Goal: Information Seeking & Learning: Learn about a topic

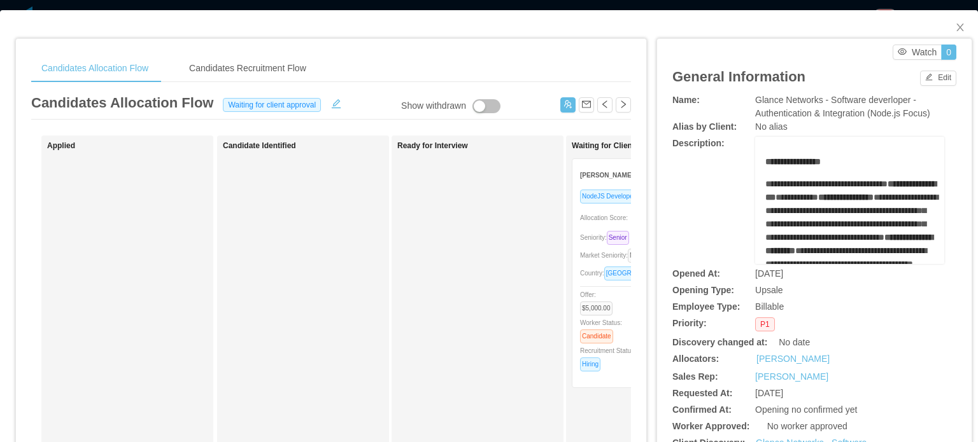
scroll to position [255, 0]
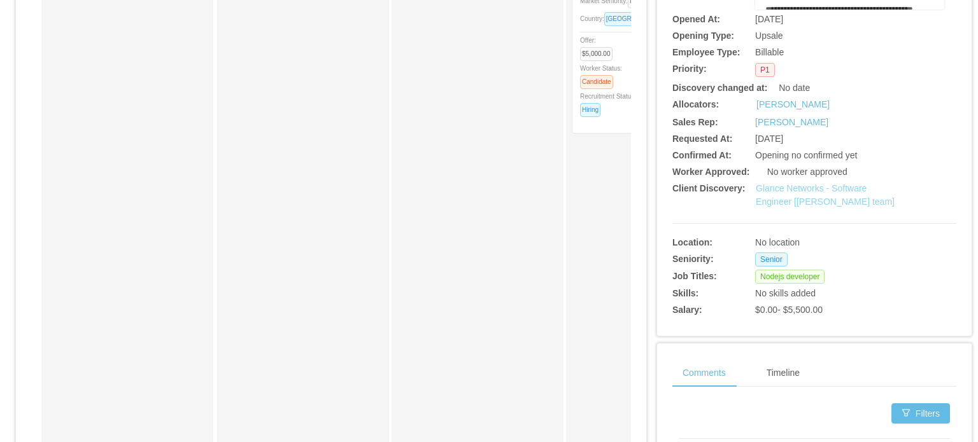
click at [829, 194] on link "Glance Networks - Software Engineer [Andre Todman's team]" at bounding box center [825, 195] width 139 height 24
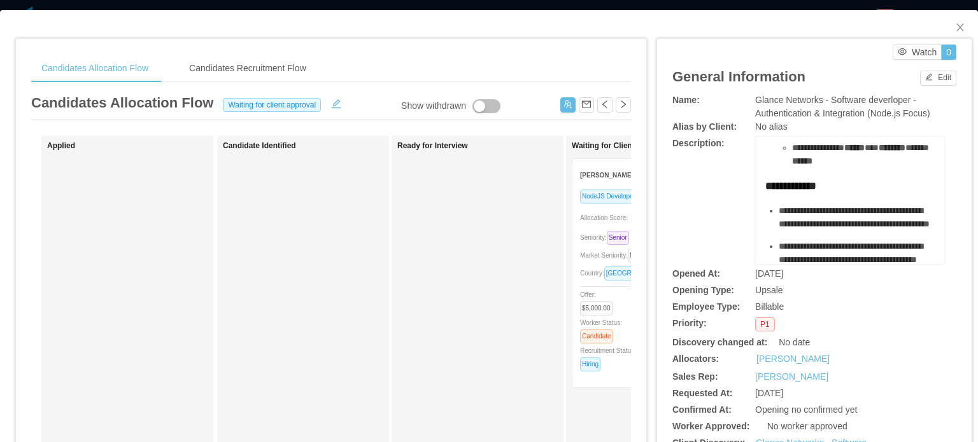
scroll to position [637, 0]
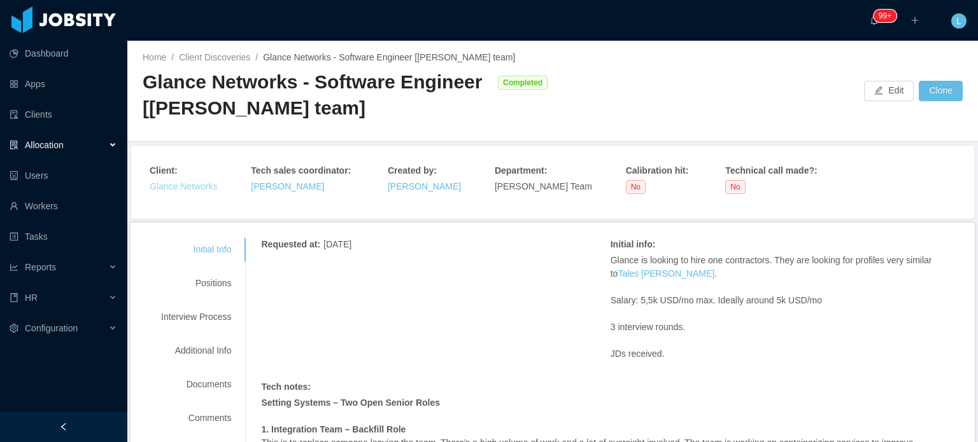
click at [199, 187] on link "Glance Networks" at bounding box center [184, 186] width 68 height 10
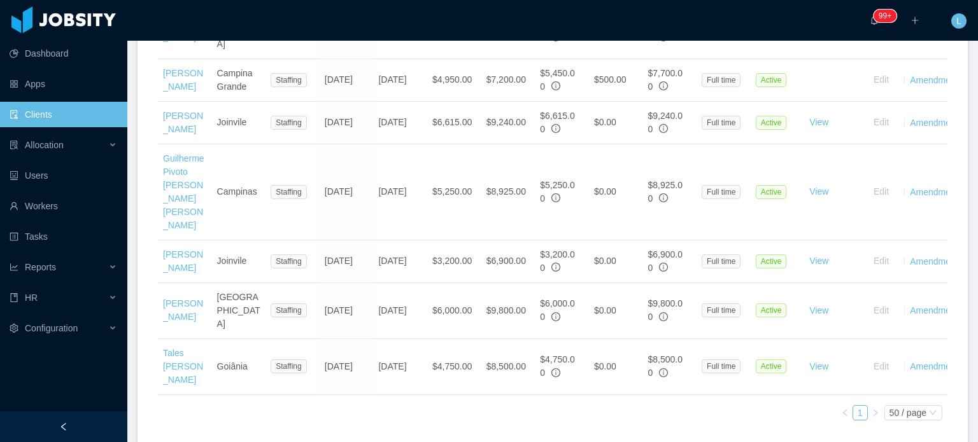
scroll to position [593, 0]
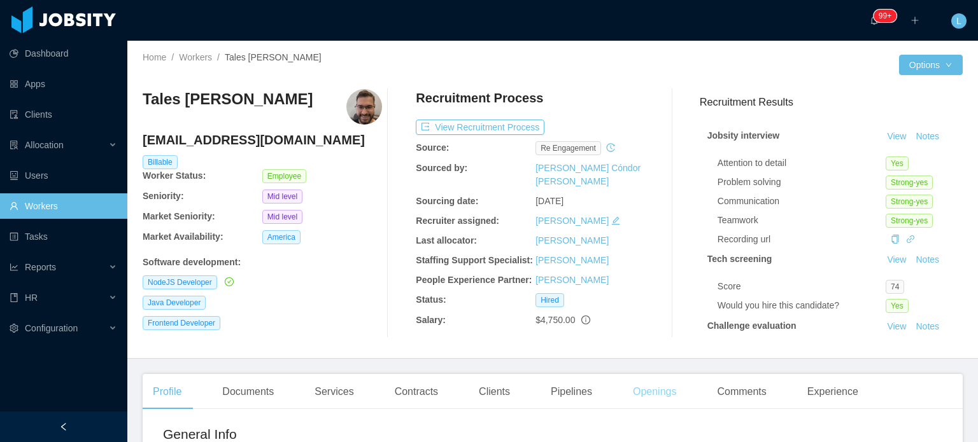
click at [656, 393] on div "Openings" at bounding box center [655, 392] width 64 height 36
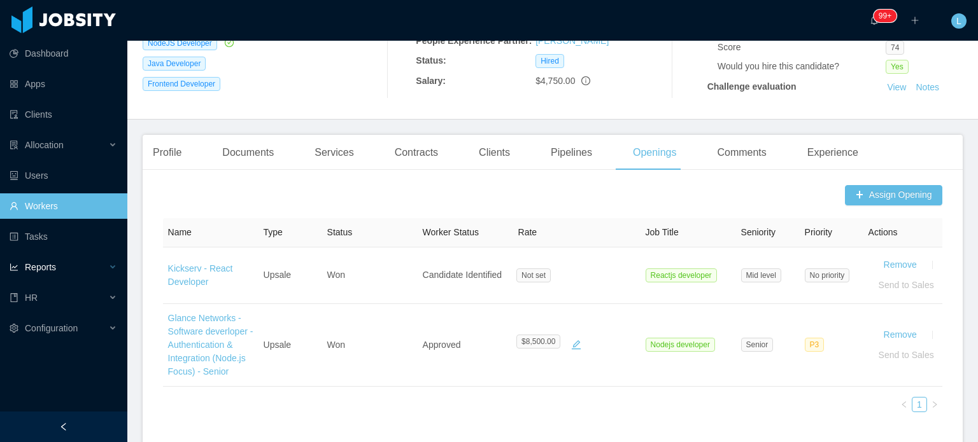
scroll to position [255, 0]
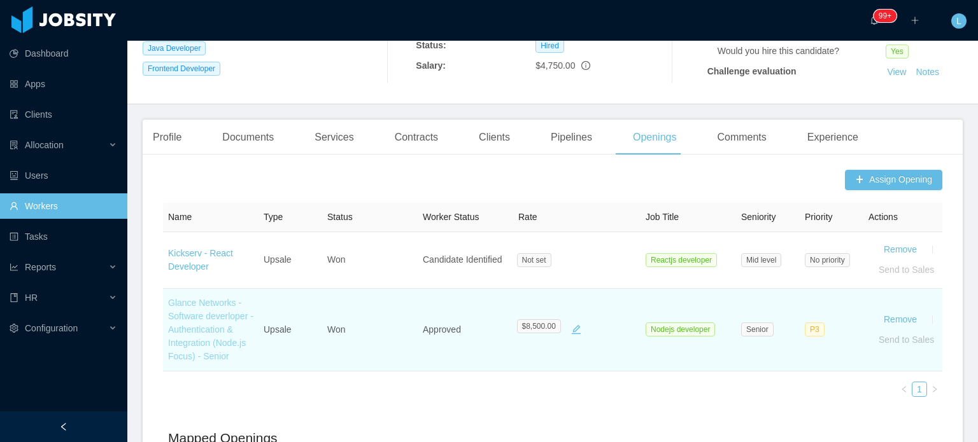
click at [206, 332] on link "Glance Networks - Software deverloper - Authentication & Integration (Node.js F…" at bounding box center [210, 330] width 85 height 64
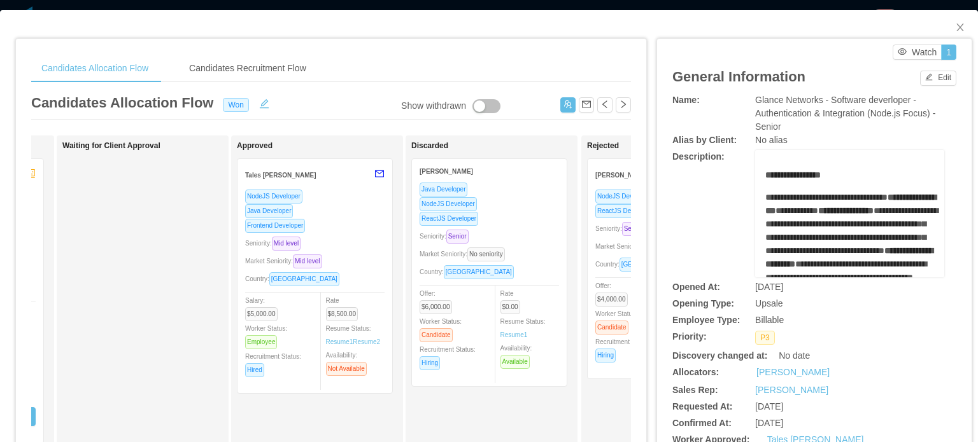
click at [344, 234] on div "NodeJS Developer Java Developer Frontend Developer Seniority: Mid level Market …" at bounding box center [314, 287] width 139 height 197
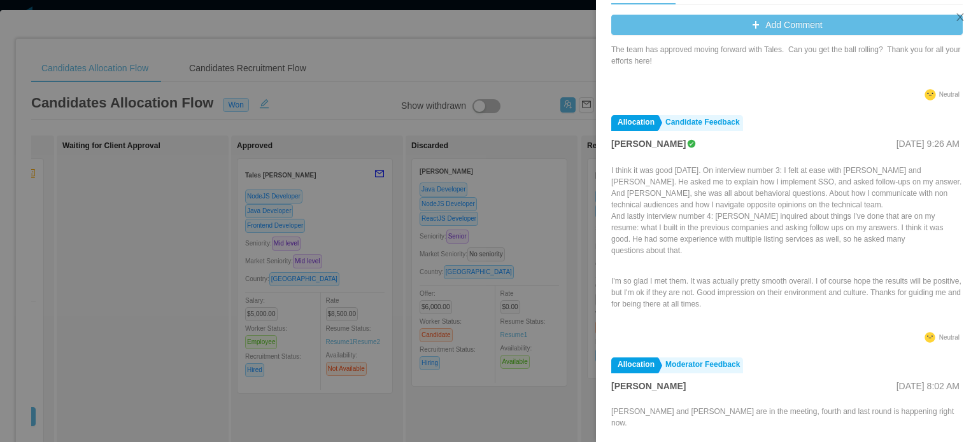
scroll to position [178, 0]
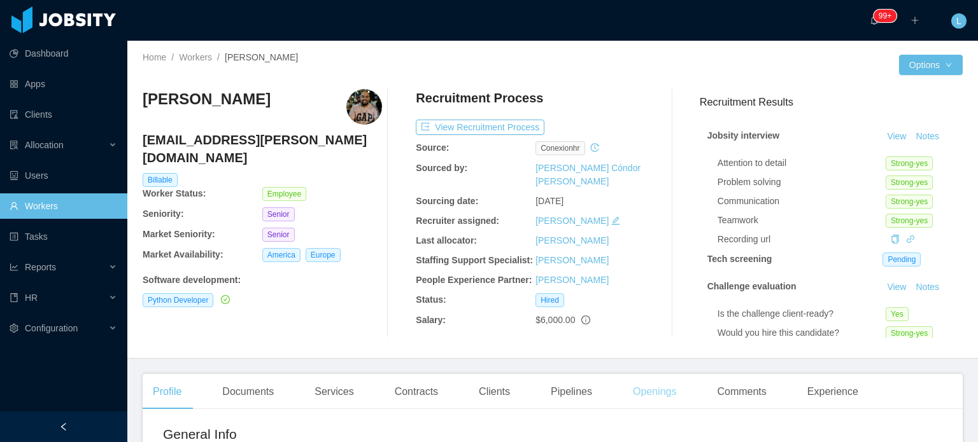
click at [656, 390] on div "Openings" at bounding box center [655, 392] width 64 height 36
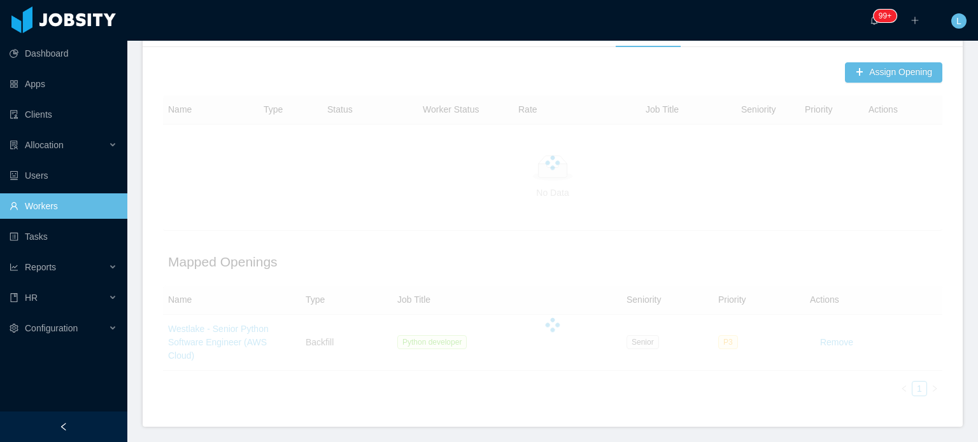
scroll to position [382, 0]
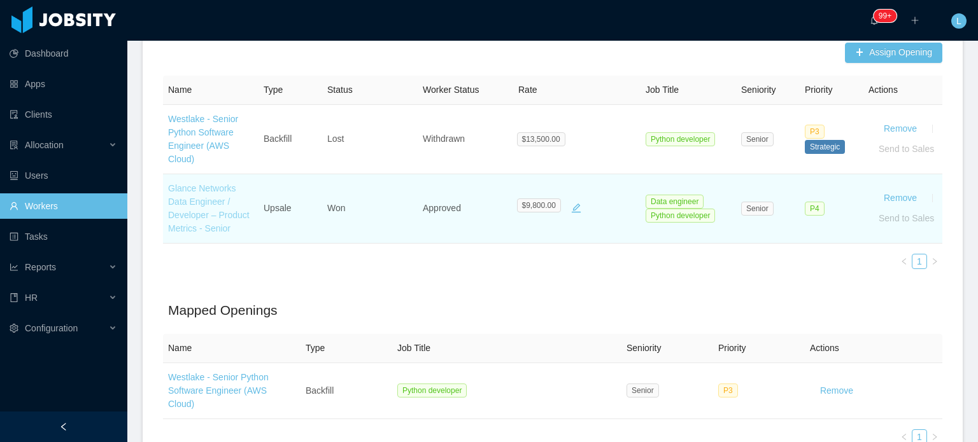
click at [197, 200] on link "Glance Networks Data Engineer / Developer – Product Metrics - Senior" at bounding box center [208, 208] width 81 height 50
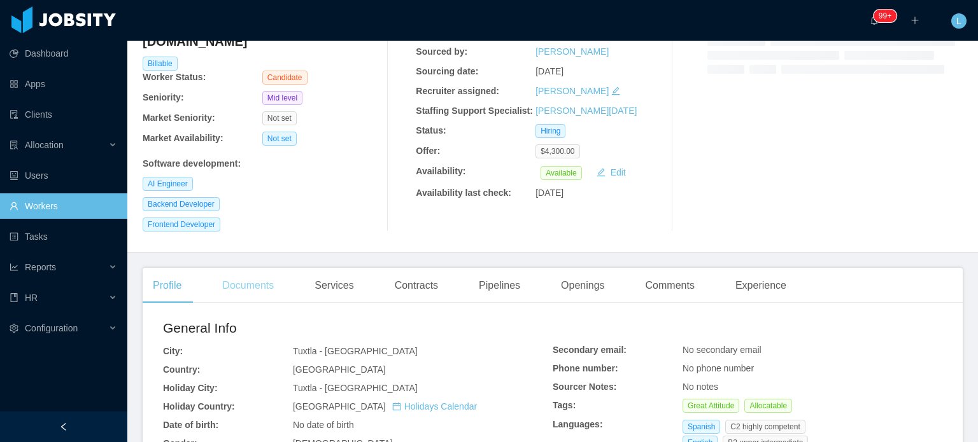
scroll to position [127, 0]
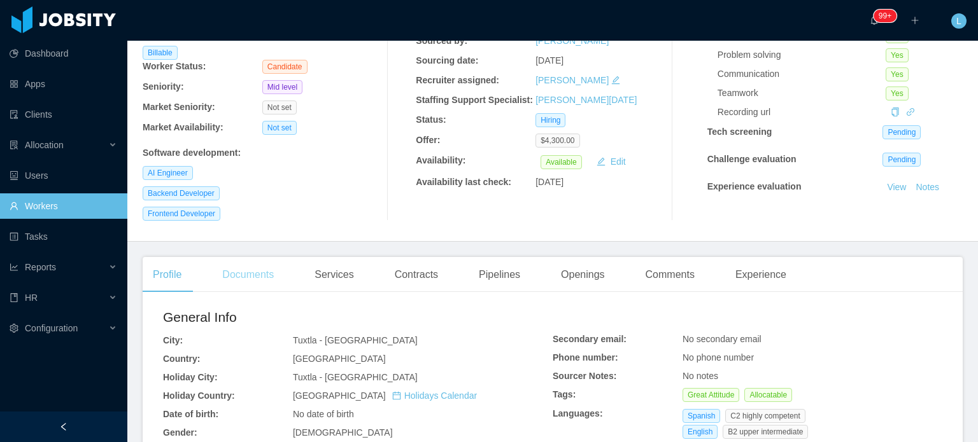
click at [265, 257] on div "Documents" at bounding box center [248, 275] width 72 height 36
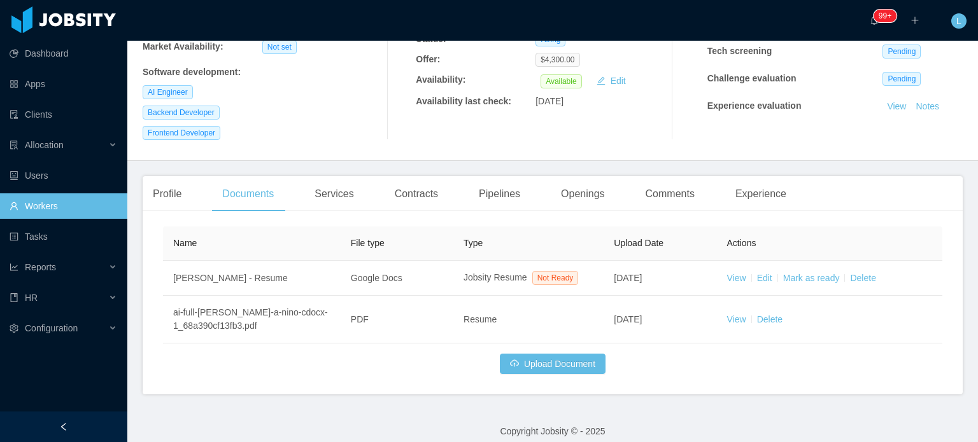
scroll to position [209, 0]
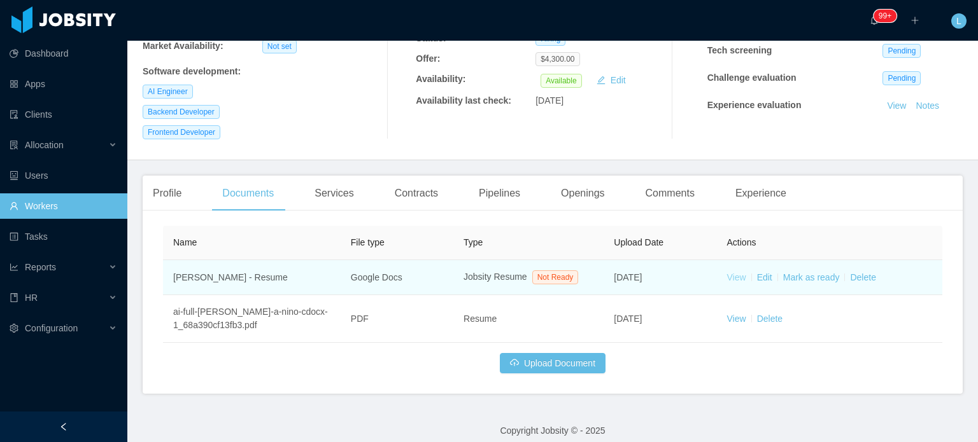
click at [733, 272] on link "View" at bounding box center [736, 277] width 19 height 10
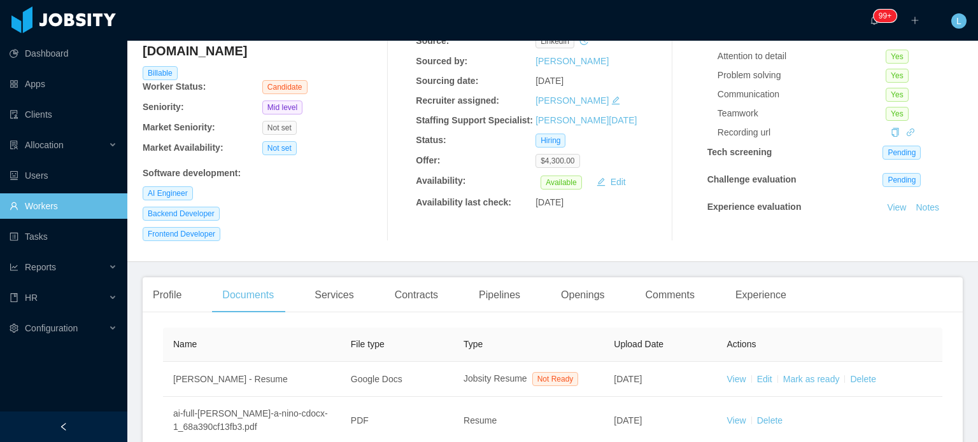
scroll to position [0, 0]
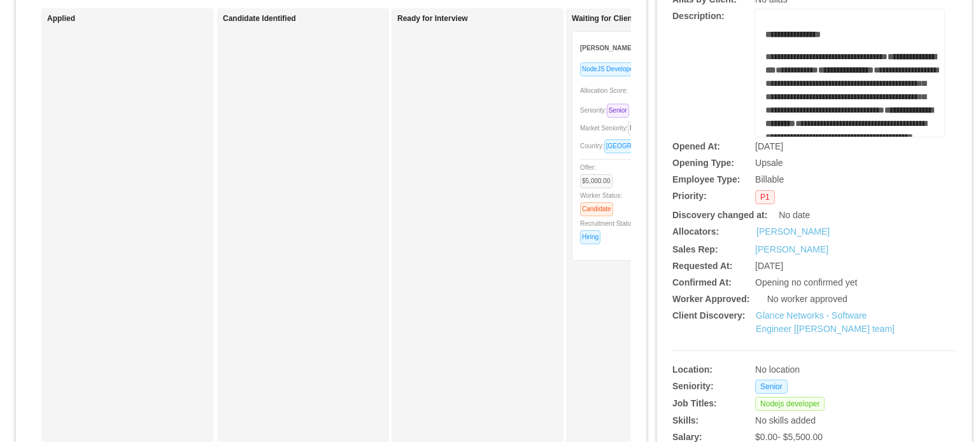
scroll to position [255, 0]
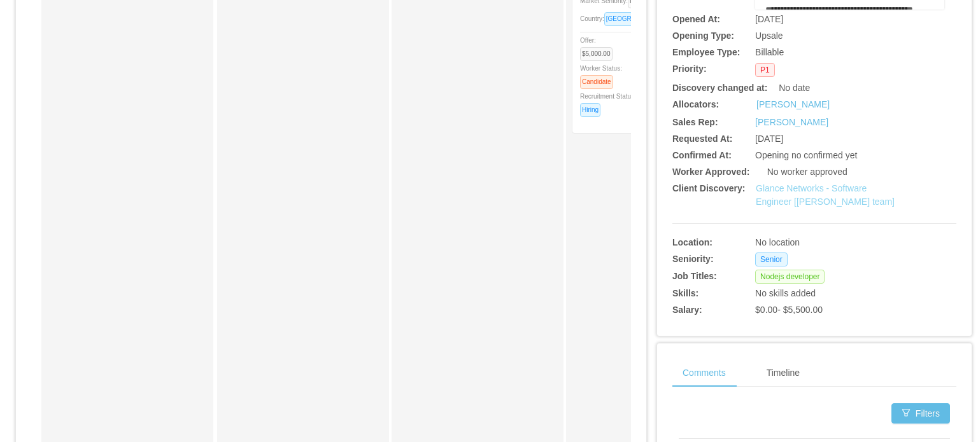
click at [805, 201] on link "Glance Networks - Software Engineer [Andre Todman's team]" at bounding box center [825, 195] width 139 height 24
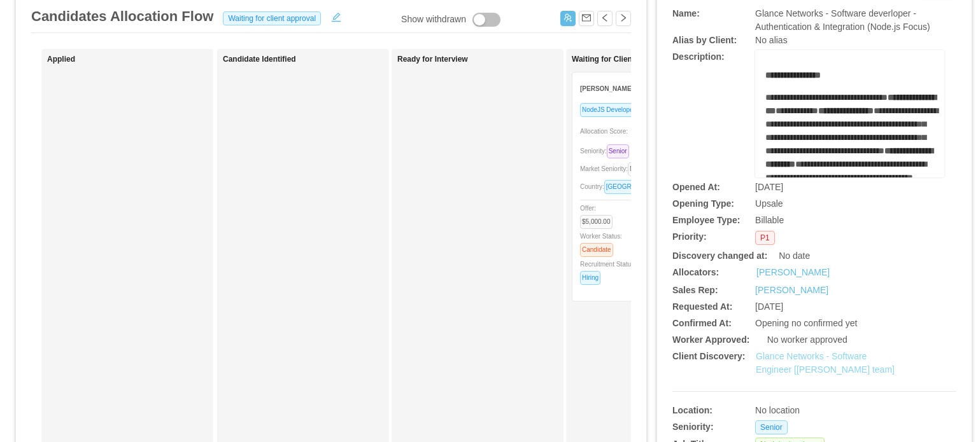
scroll to position [0, 0]
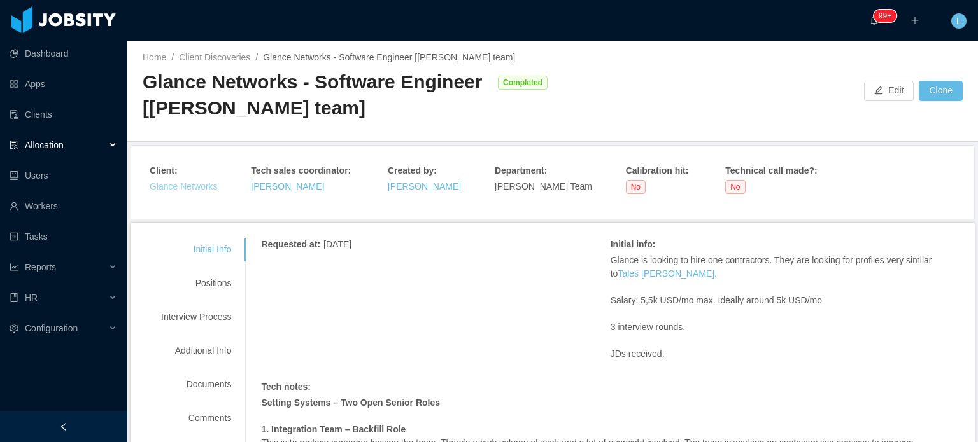
click at [171, 185] on link "Glance Networks" at bounding box center [184, 186] width 68 height 10
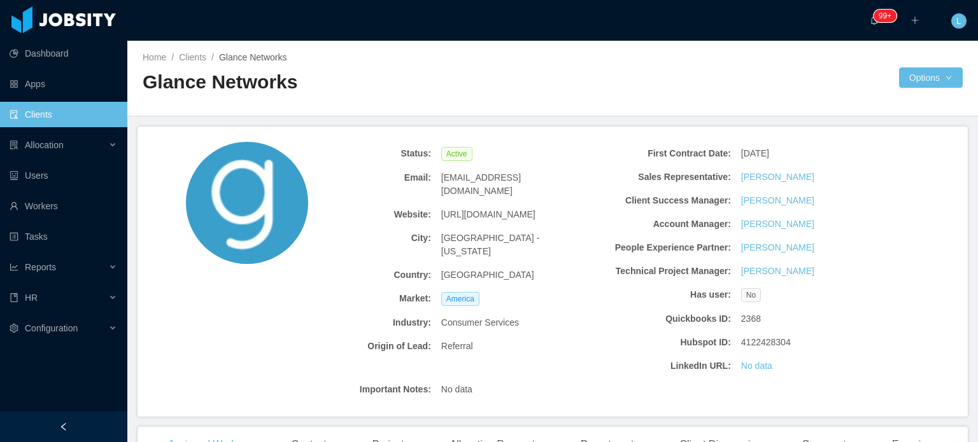
click at [496, 208] on span "http://www.glance.net" at bounding box center [488, 214] width 94 height 13
copy span "http://www.glance.net"
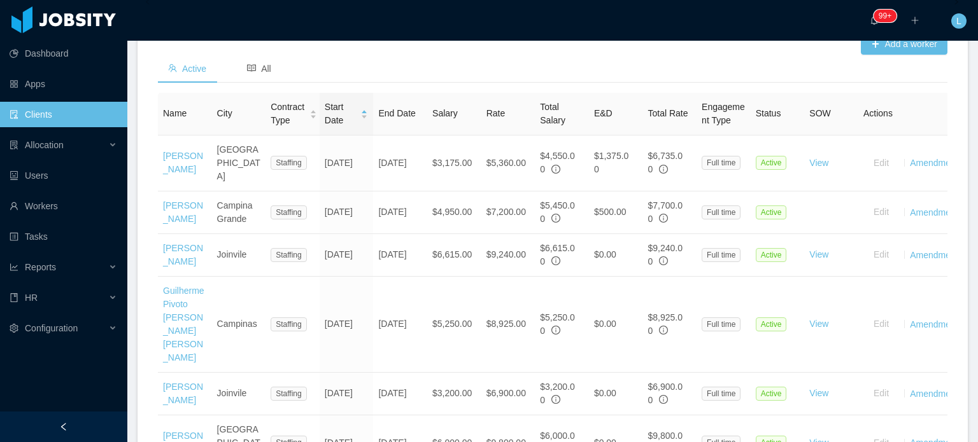
scroll to position [446, 0]
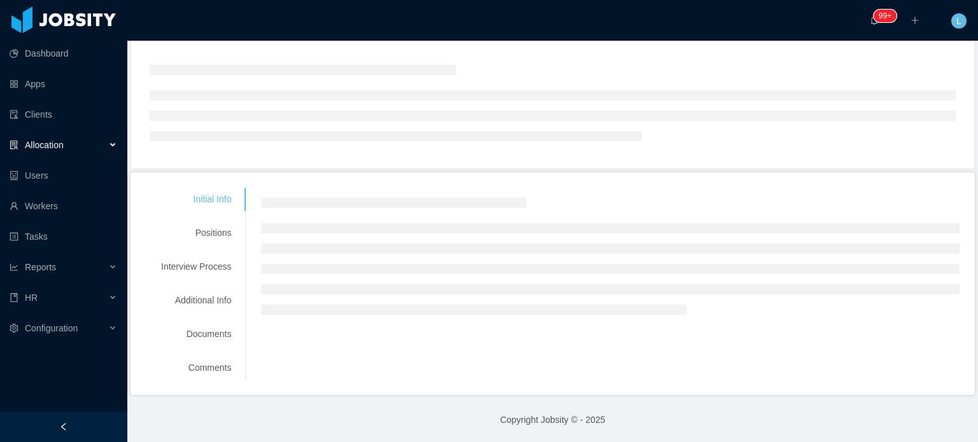
click at [200, 269] on div "Initial Info Positions Interview Process Additional Info Documents Comments" at bounding box center [553, 284] width 814 height 192
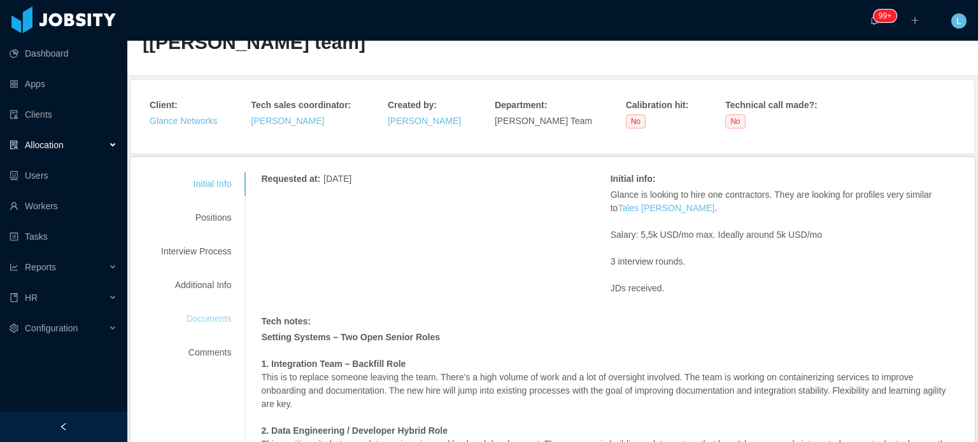
scroll to position [65, 0]
click at [209, 291] on div "Additional Info" at bounding box center [196, 286] width 101 height 24
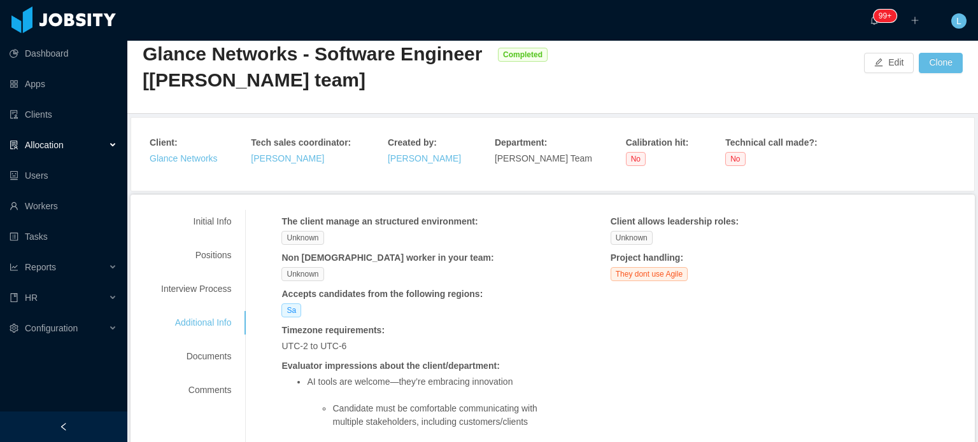
scroll to position [0, 0]
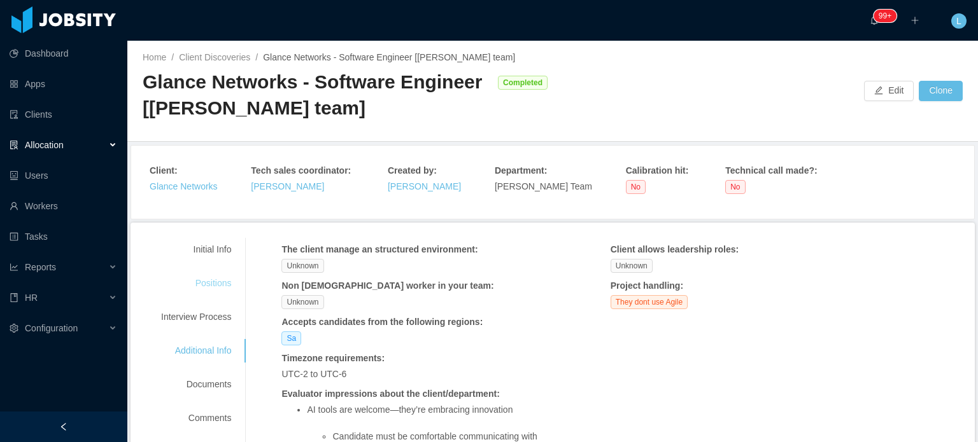
click at [206, 290] on div "Positions" at bounding box center [196, 284] width 101 height 24
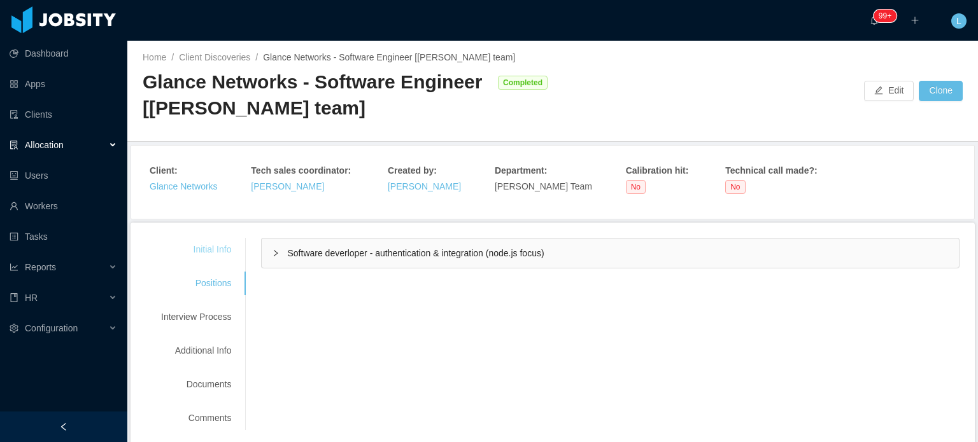
click at [211, 255] on div "Initial Info" at bounding box center [196, 250] width 101 height 24
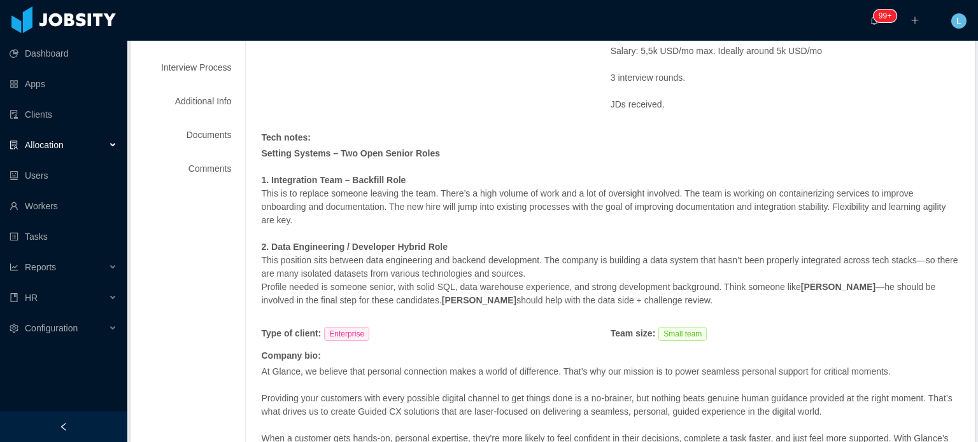
scroll to position [382, 0]
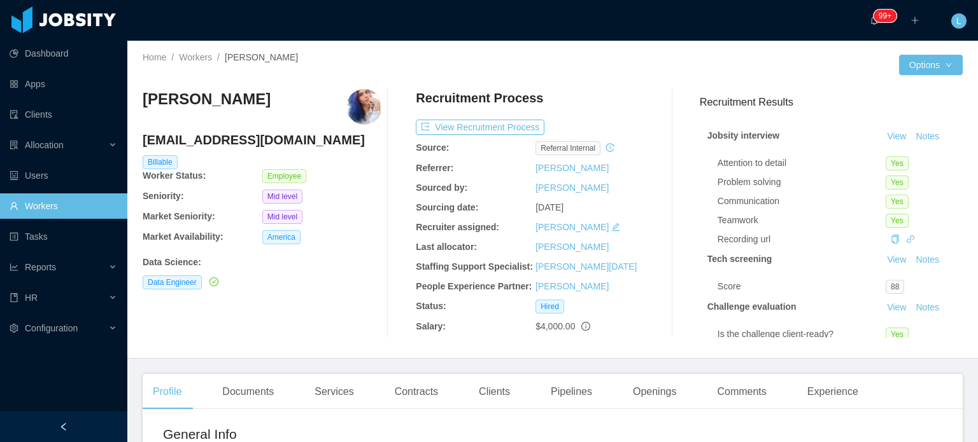
click at [214, 144] on h4 "[EMAIL_ADDRESS][DOMAIN_NAME]" at bounding box center [262, 140] width 239 height 18
copy h4 "[EMAIL_ADDRESS][DOMAIN_NAME]"
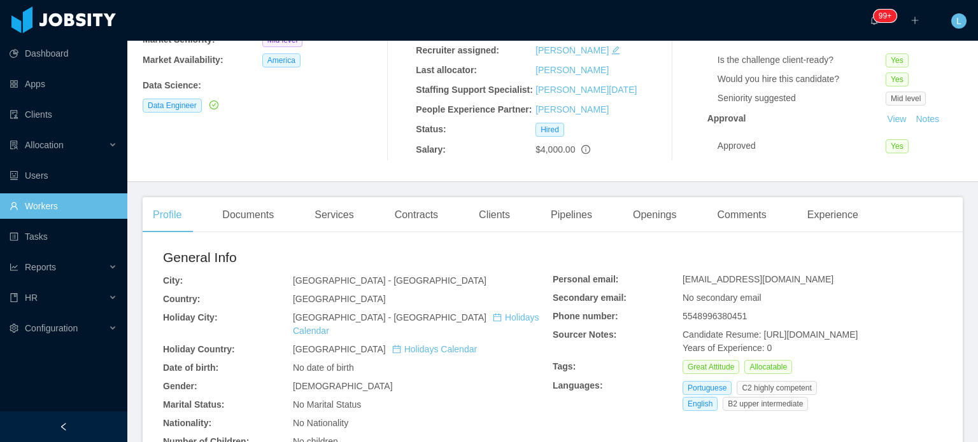
scroll to position [191, 0]
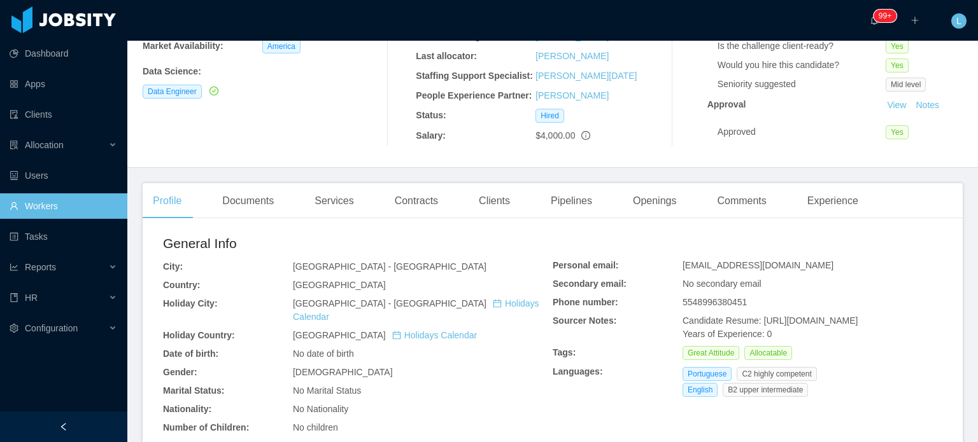
click at [726, 269] on span "[EMAIL_ADDRESS][DOMAIN_NAME]" at bounding box center [757, 265] width 151 height 10
copy span "[EMAIL_ADDRESS][DOMAIN_NAME]"
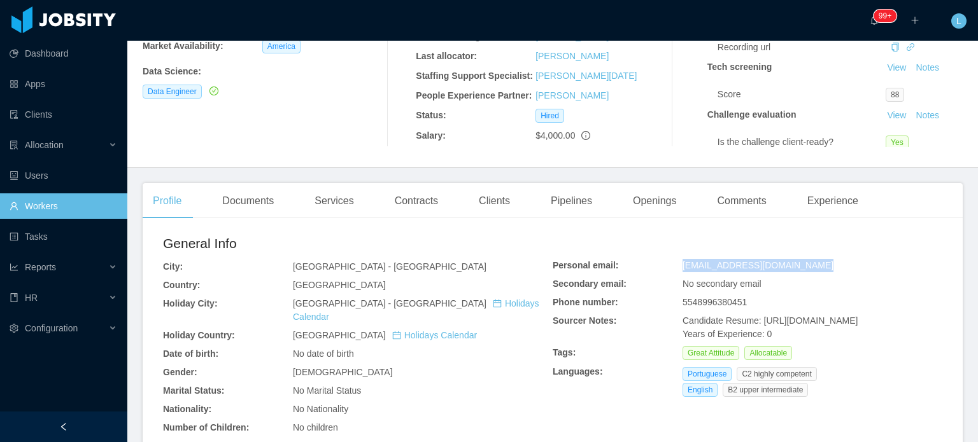
scroll to position [0, 0]
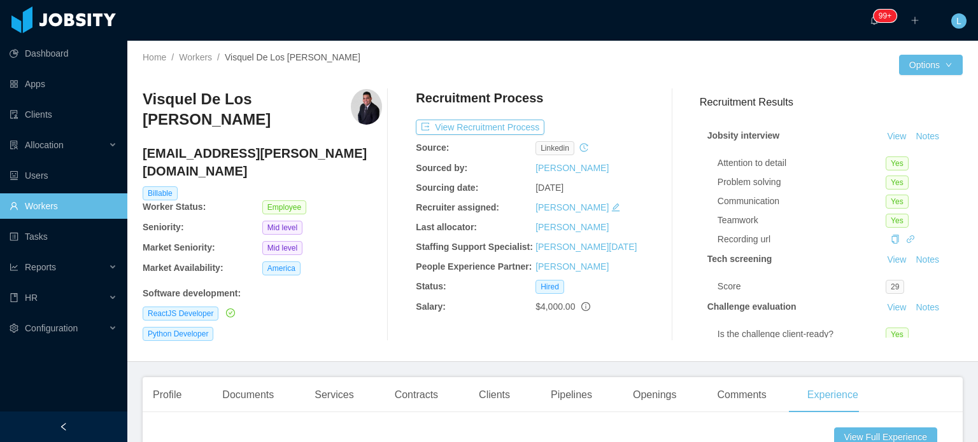
click at [237, 145] on h4 "[EMAIL_ADDRESS][PERSON_NAME][DOMAIN_NAME]" at bounding box center [262, 163] width 239 height 36
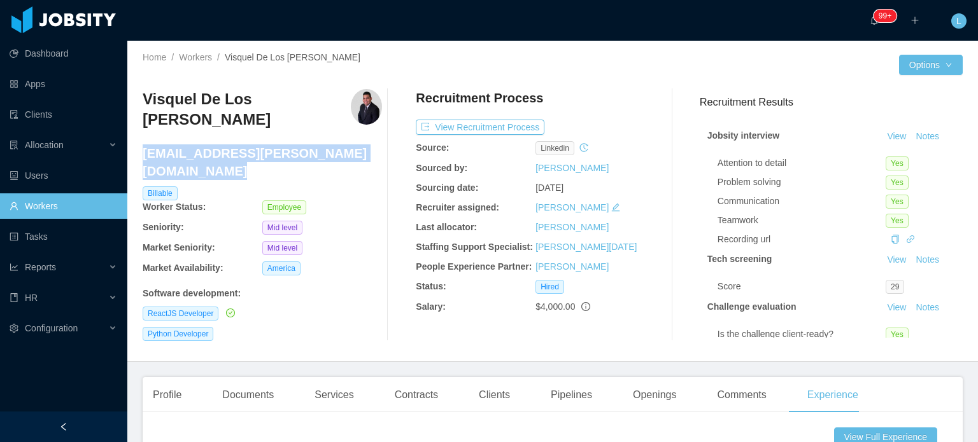
click at [237, 145] on h4 "visquel.morel@jobsity.com" at bounding box center [262, 163] width 239 height 36
copy h4 "visquel.morel@jobsity.com"
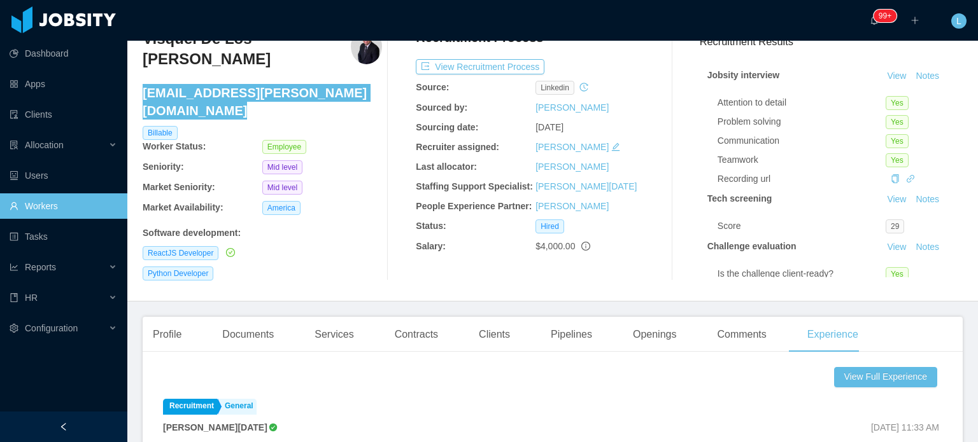
scroll to position [191, 0]
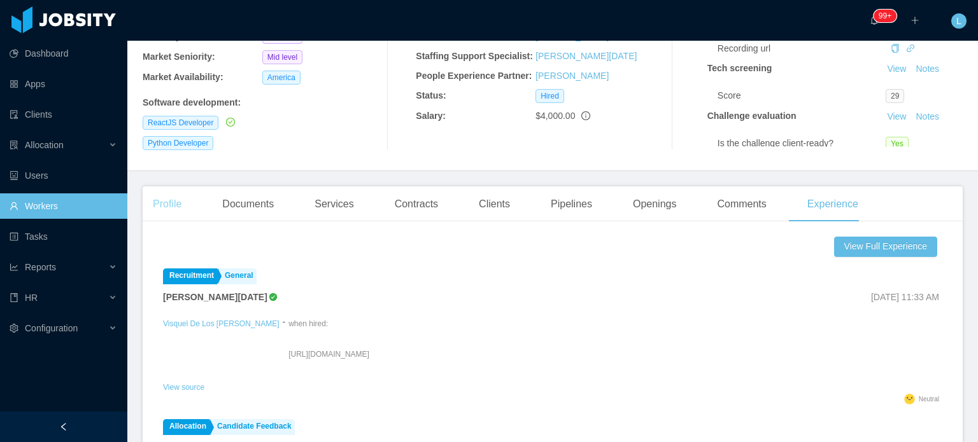
click at [166, 206] on div "Profile" at bounding box center [167, 205] width 49 height 36
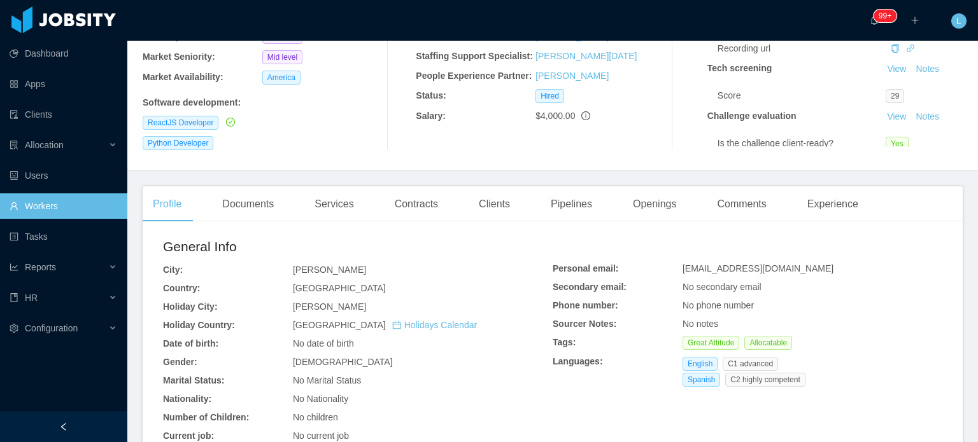
click at [745, 266] on span "visquel0208@gmail.com" at bounding box center [757, 269] width 151 height 10
click at [749, 267] on span "visquel0208@gmail.com" at bounding box center [757, 269] width 151 height 10
copy span "visquel0208@gmail.com"
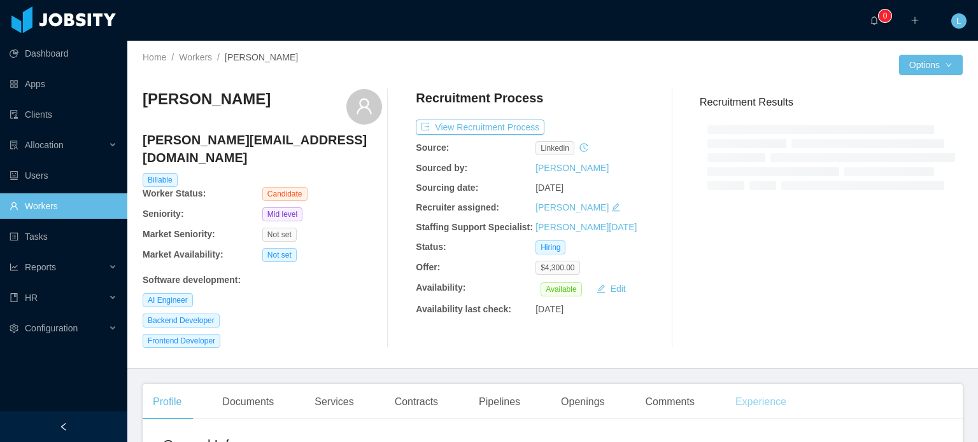
click at [745, 384] on div "Experience" at bounding box center [760, 402] width 71 height 36
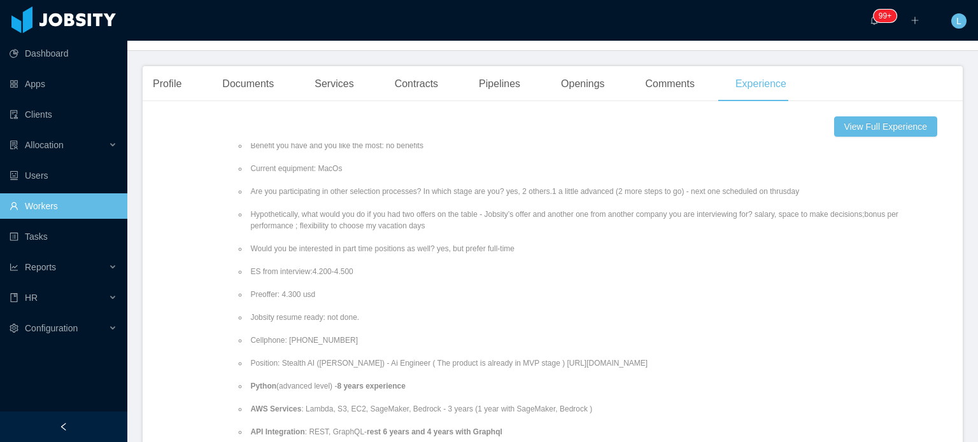
scroll to position [318, 0]
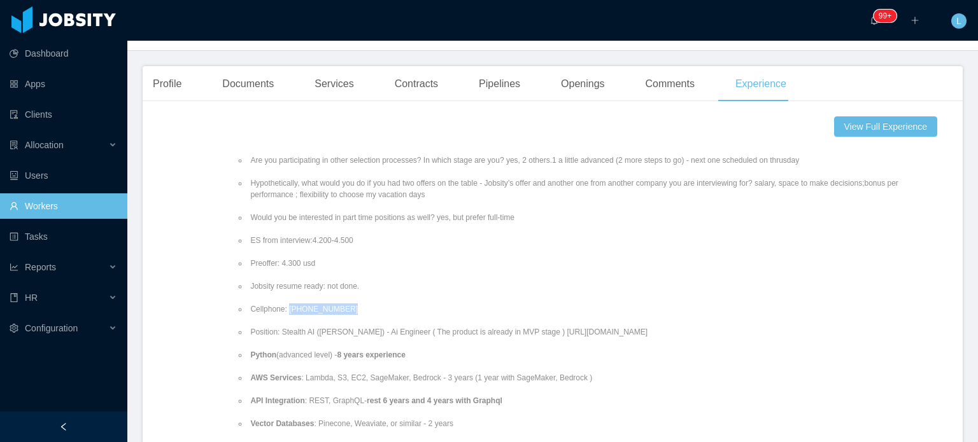
drag, startPoint x: 264, startPoint y: 300, endPoint x: 321, endPoint y: 300, distance: 56.7
click at [321, 304] on li "Cellphone: [PHONE_NUMBER]" at bounding box center [595, 309] width 694 height 11
copy li "[PHONE_NUMBER]"
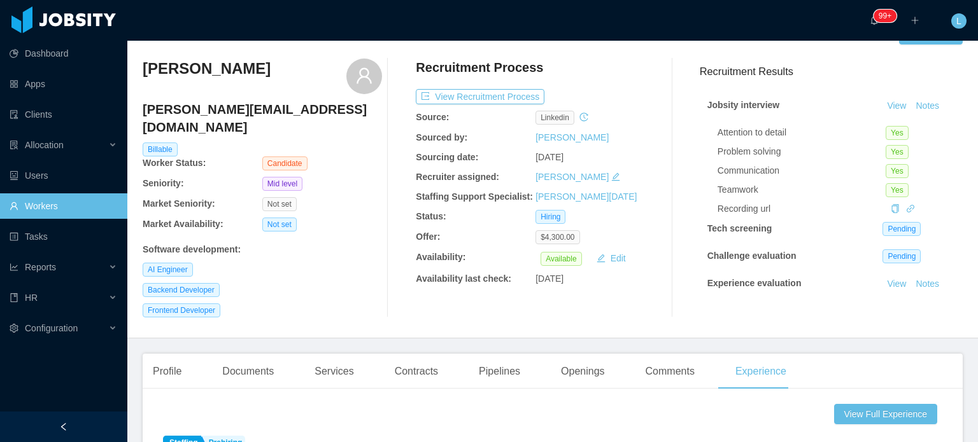
scroll to position [0, 0]
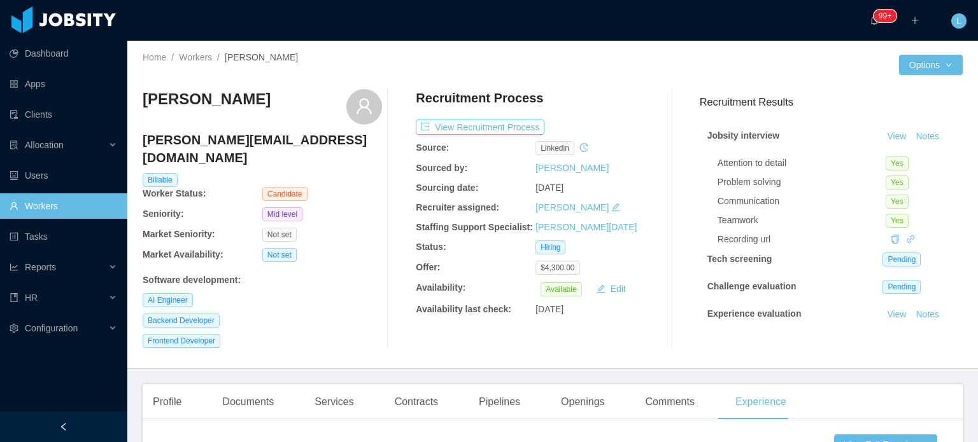
drag, startPoint x: 199, startPoint y: 58, endPoint x: 248, endPoint y: 20, distance: 62.3
click at [199, 58] on link "Workers" at bounding box center [195, 57] width 33 height 10
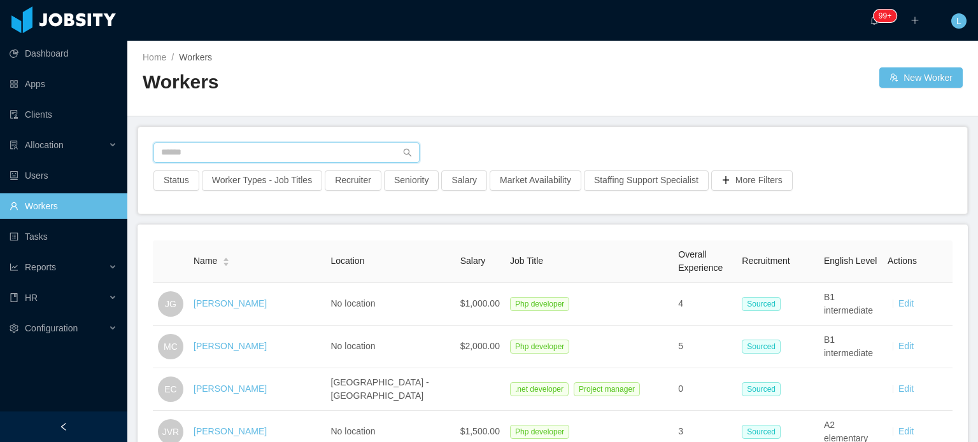
click at [287, 147] on input "text" at bounding box center [286, 153] width 266 height 20
paste input "**********"
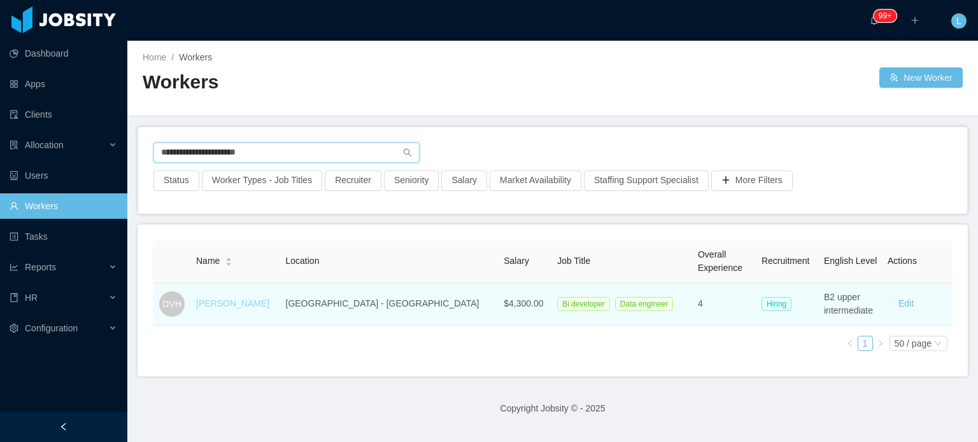
type input "**********"
click at [242, 303] on link "[PERSON_NAME]" at bounding box center [232, 304] width 73 height 10
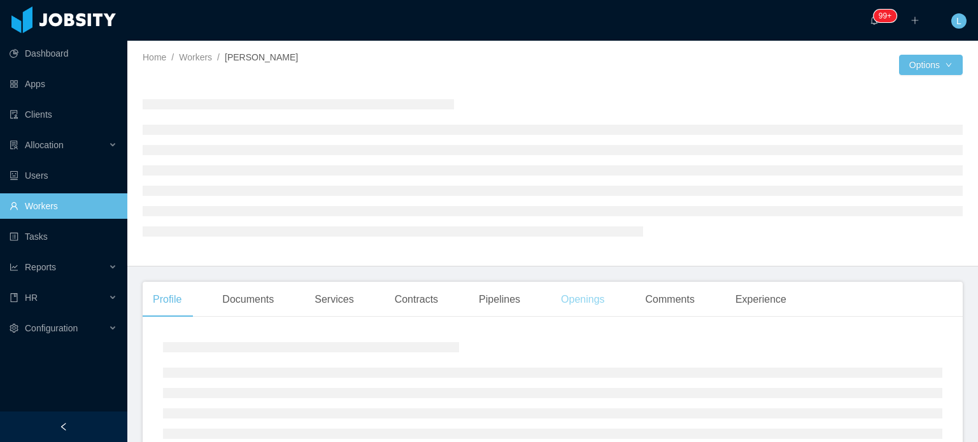
click at [588, 306] on div "Openings" at bounding box center [583, 300] width 64 height 36
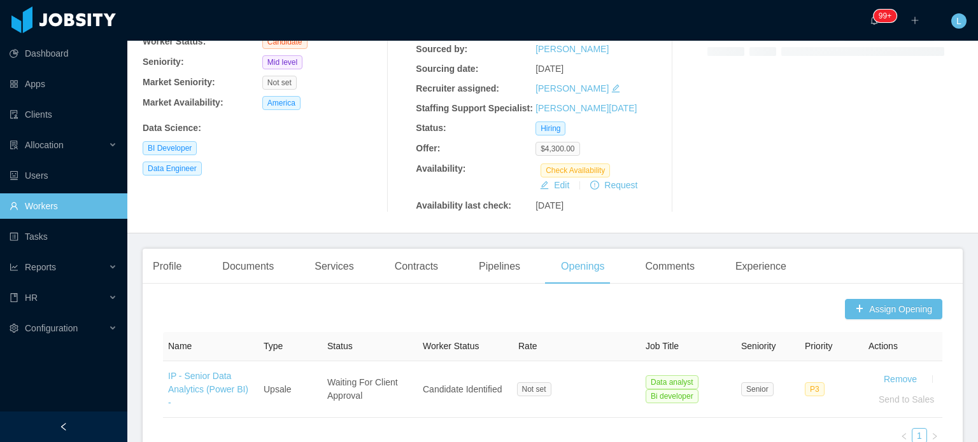
scroll to position [318, 0]
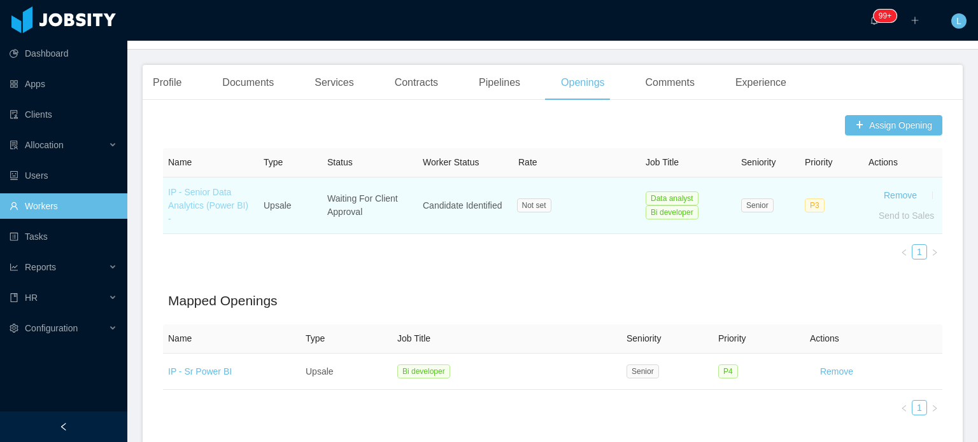
click at [191, 213] on link "IP - Senior Data Analytics (Power BI) -" at bounding box center [208, 205] width 80 height 37
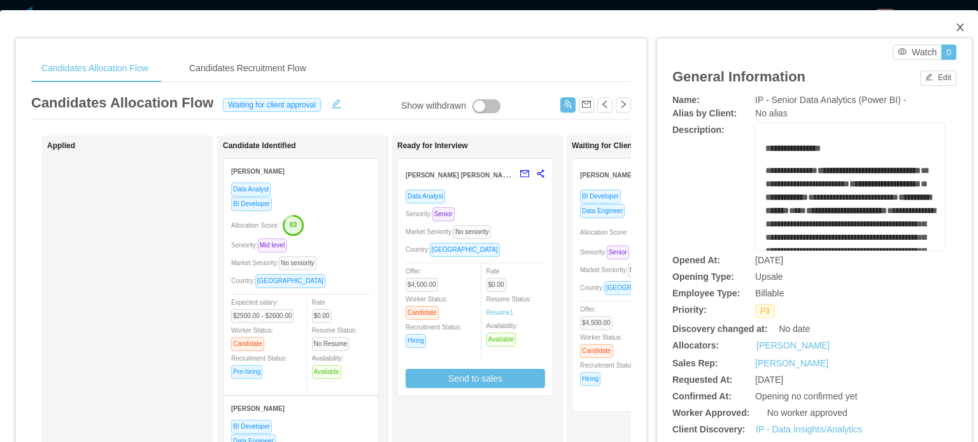
click at [956, 29] on icon "icon: close" at bounding box center [959, 28] width 7 height 8
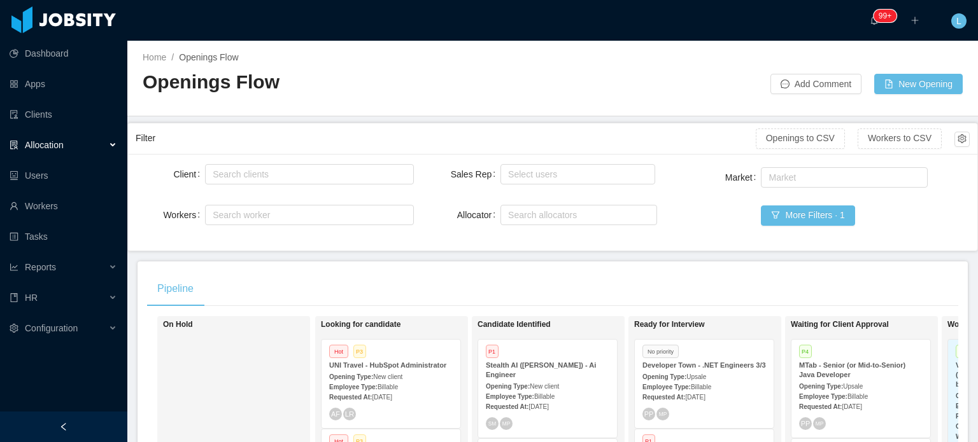
click at [568, 390] on div "Employee Type: Billable" at bounding box center [547, 396] width 123 height 13
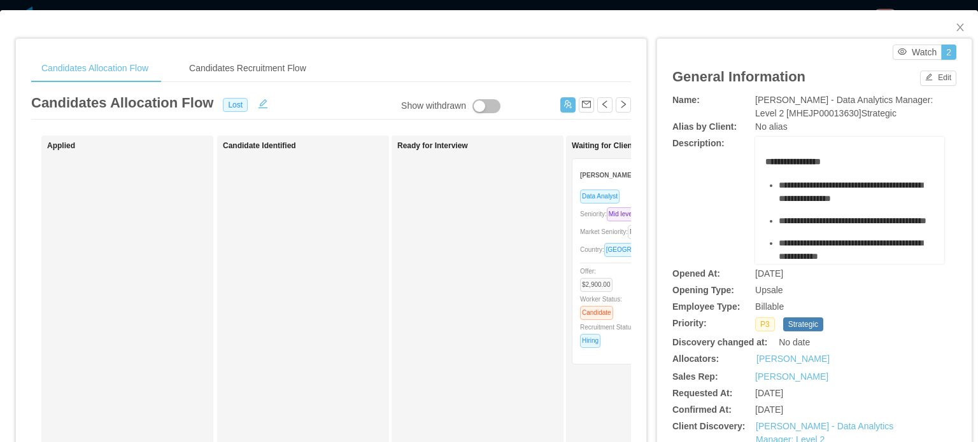
click at [599, 255] on div "Country: [GEOGRAPHIC_DATA]" at bounding box center [649, 250] width 139 height 15
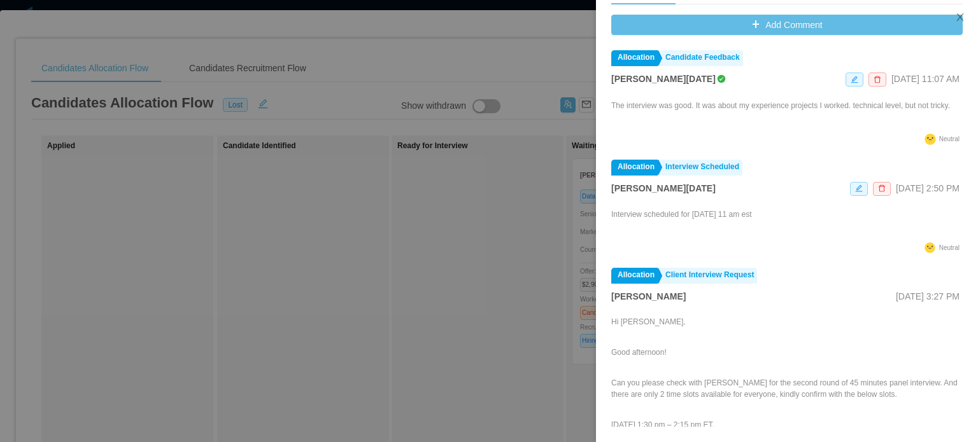
scroll to position [523, 0]
click at [463, 286] on div at bounding box center [489, 221] width 978 height 442
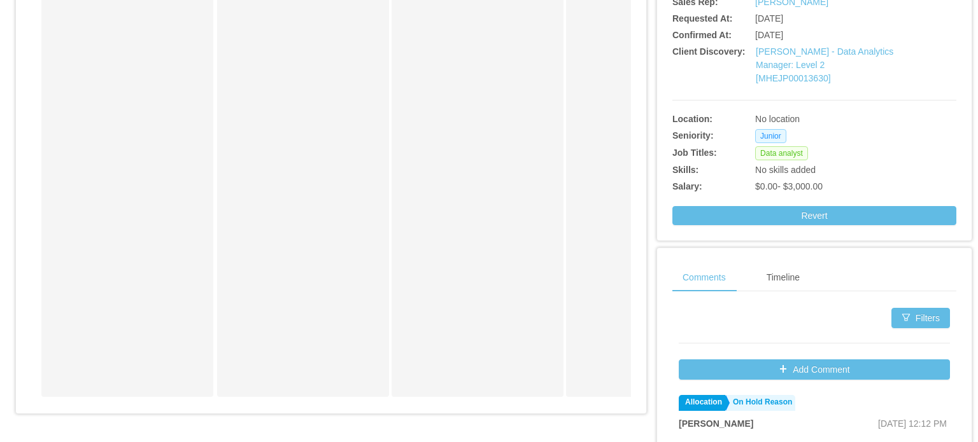
scroll to position [127, 0]
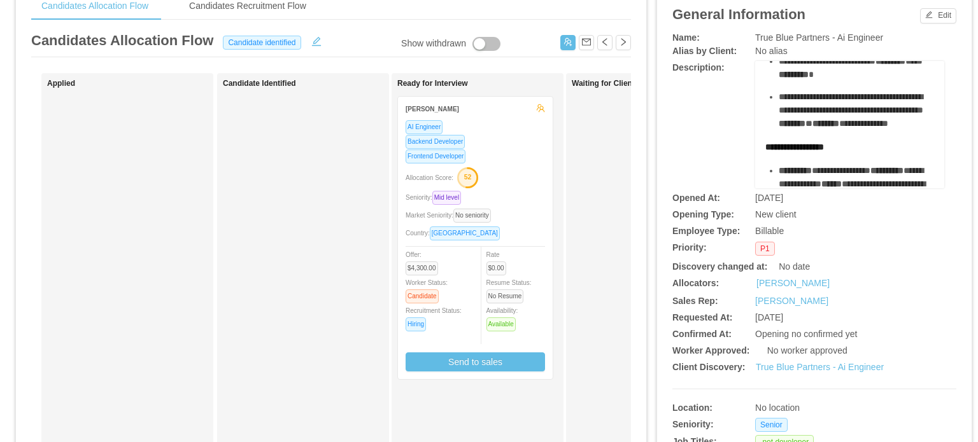
scroll to position [64, 0]
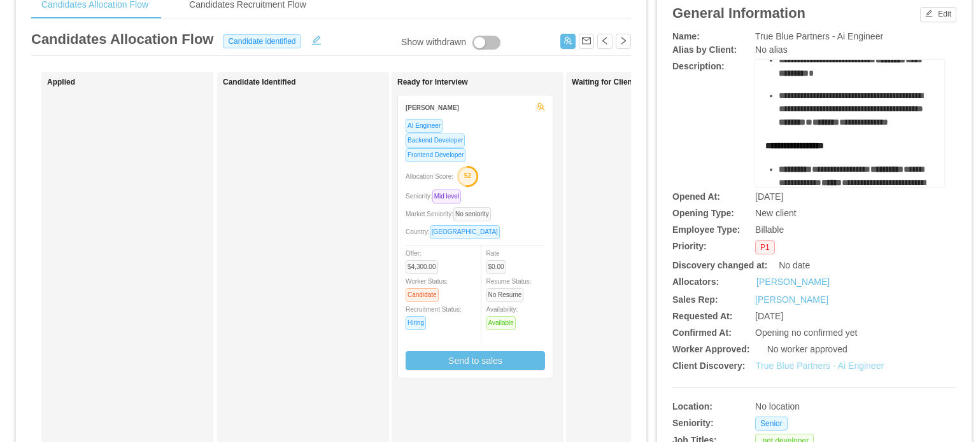
click at [810, 362] on link "True Blue Partners - Ai Engineer" at bounding box center [820, 366] width 128 height 10
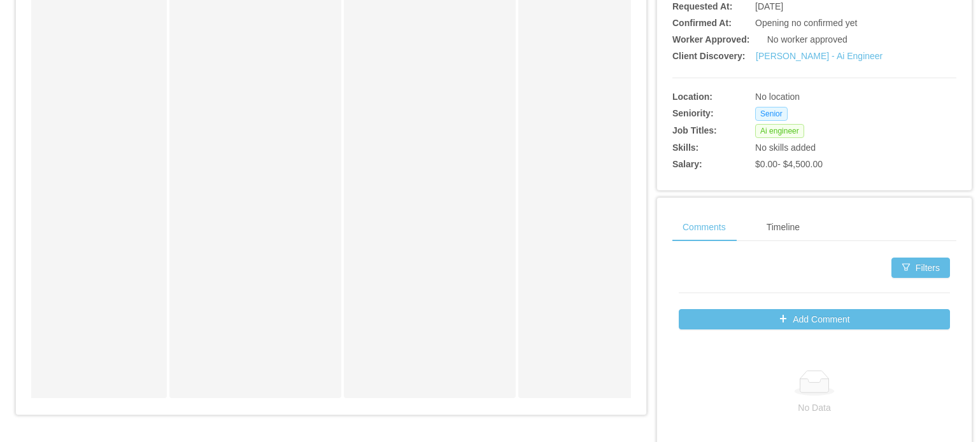
scroll to position [64, 0]
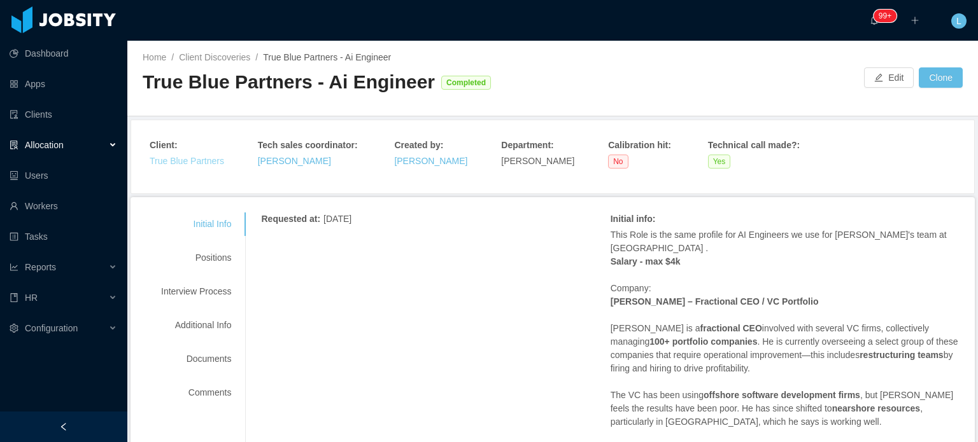
click at [190, 163] on link "True Blue Partners" at bounding box center [187, 161] width 74 height 10
click at [195, 285] on div "Interview Process" at bounding box center [196, 292] width 101 height 24
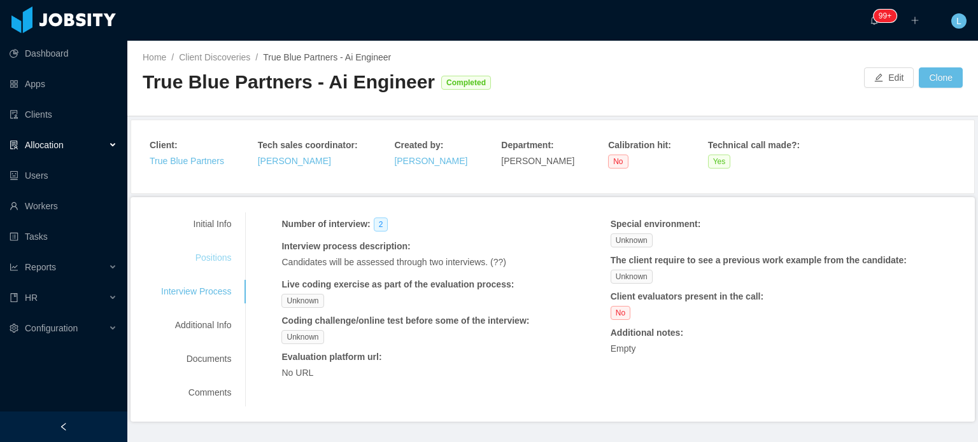
click at [210, 257] on div "Positions" at bounding box center [196, 258] width 101 height 24
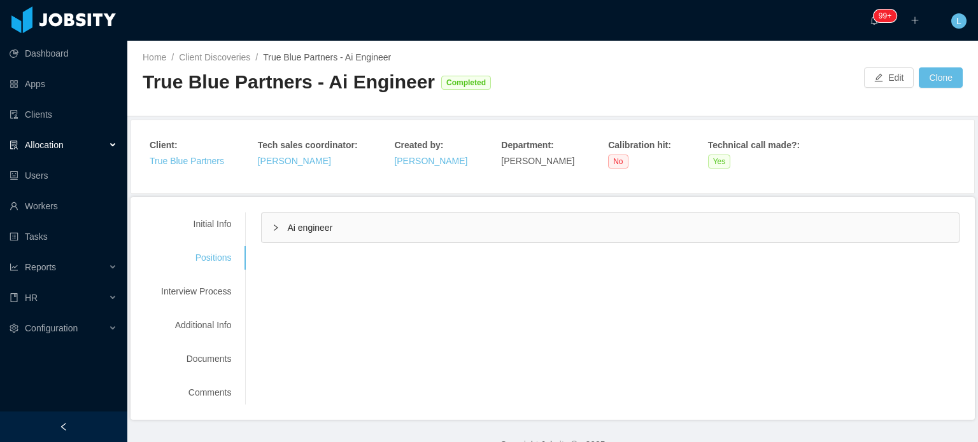
click at [311, 229] on span "Ai engineer" at bounding box center [309, 228] width 45 height 10
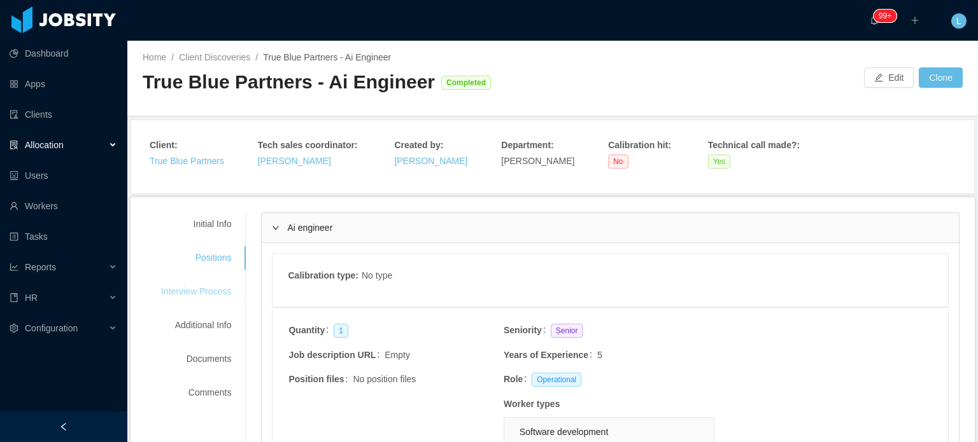
click at [209, 290] on div "Interview Process" at bounding box center [196, 292] width 101 height 24
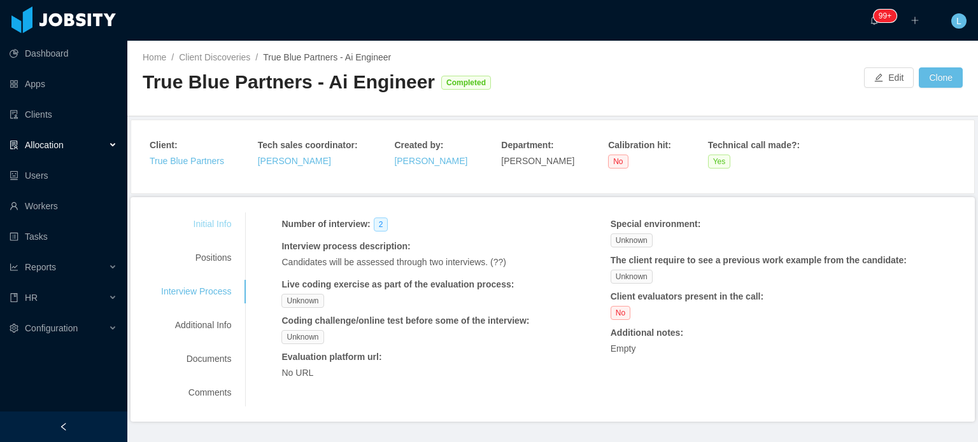
click at [208, 219] on div "Initial Info" at bounding box center [196, 225] width 101 height 24
